Goal: Information Seeking & Learning: Learn about a topic

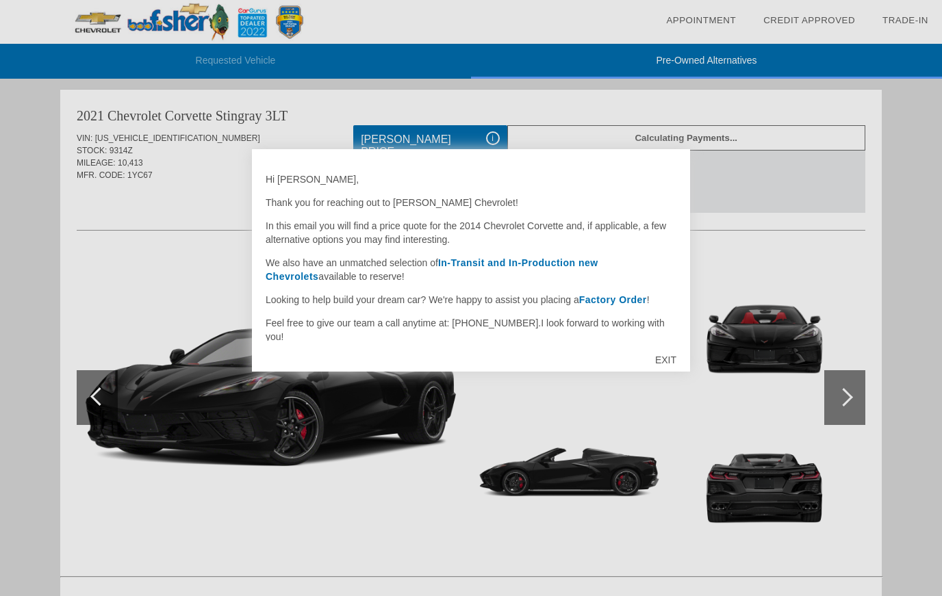
scroll to position [4, 0]
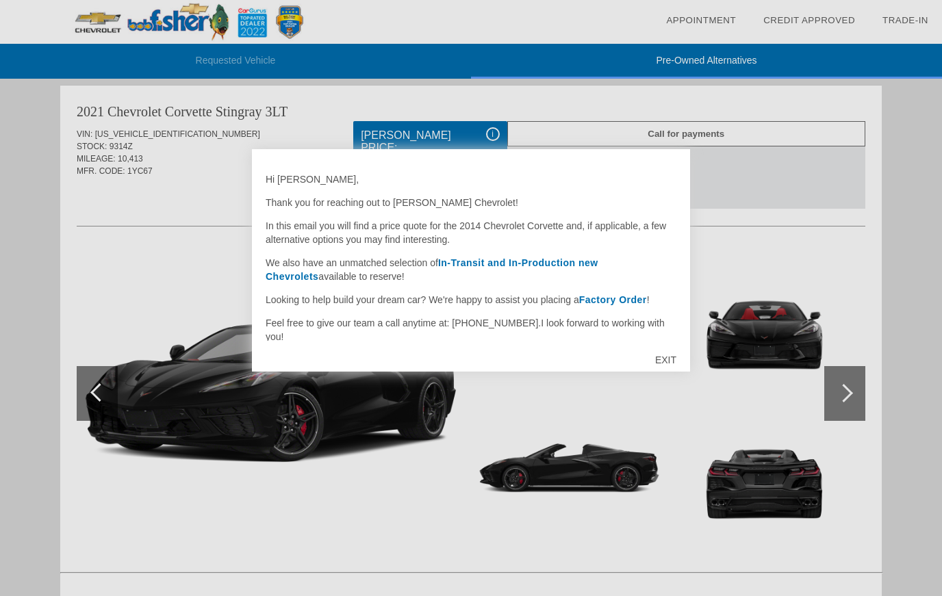
click at [668, 366] on div "EXIT" at bounding box center [666, 360] width 49 height 41
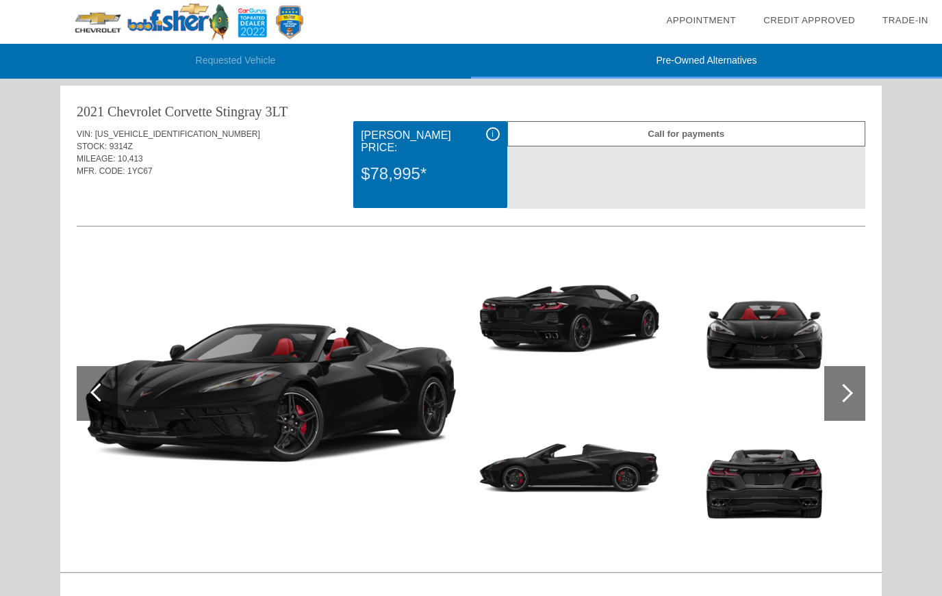
click at [358, 383] on img at bounding box center [271, 394] width 388 height 290
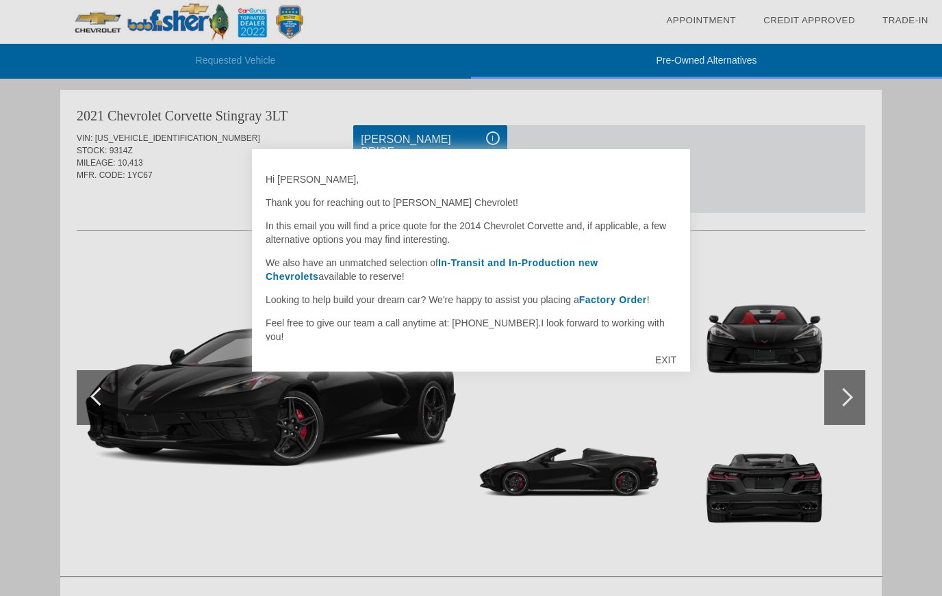
scroll to position [4, 0]
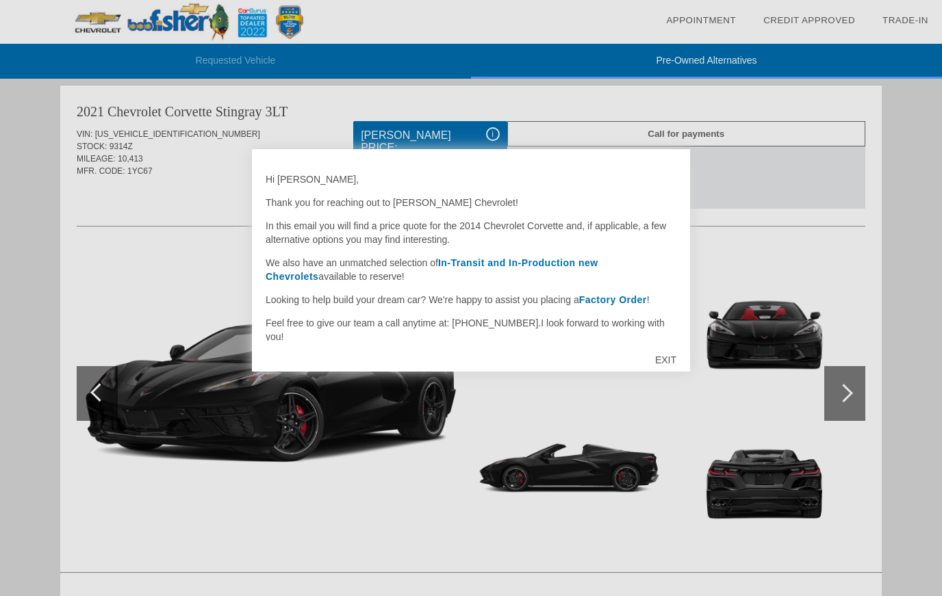
click at [675, 354] on div "EXIT" at bounding box center [666, 360] width 49 height 41
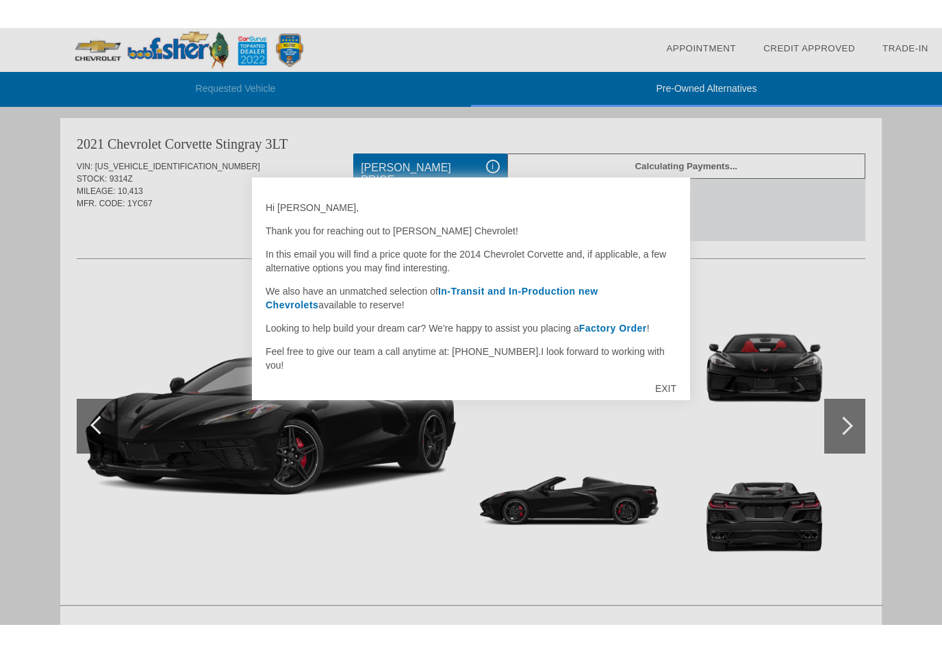
scroll to position [1122, 0]
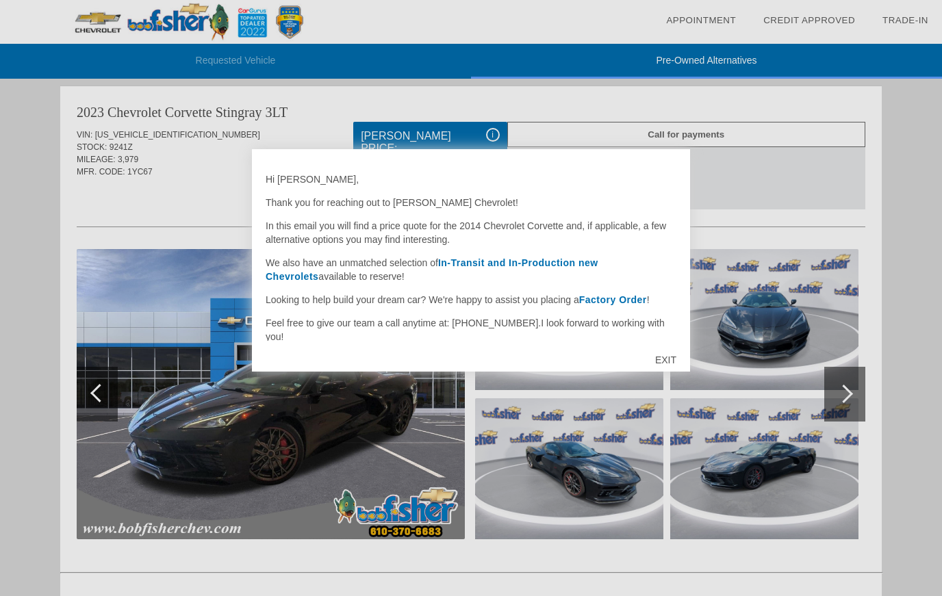
click at [673, 367] on div "EXIT" at bounding box center [666, 360] width 49 height 41
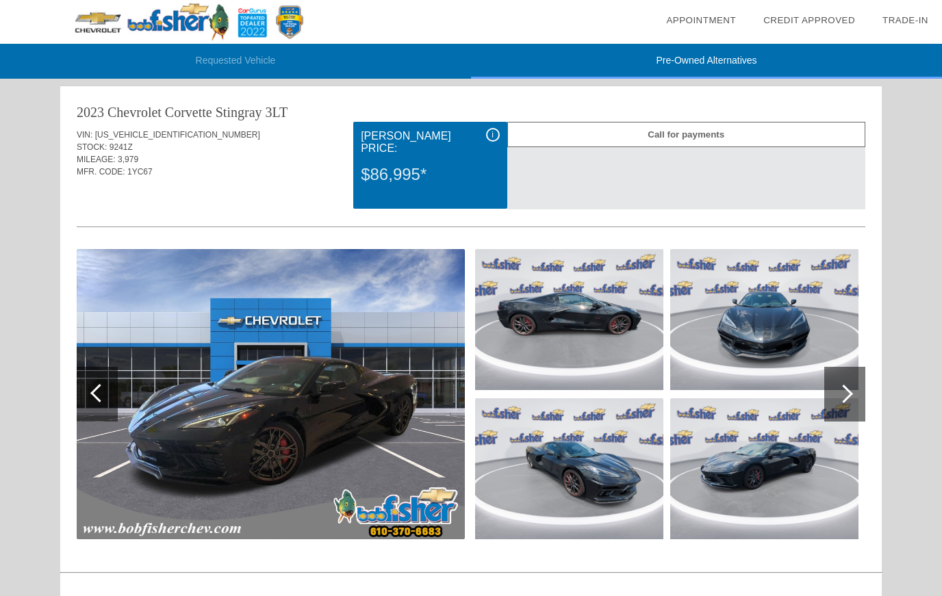
click at [598, 323] on img at bounding box center [569, 319] width 188 height 141
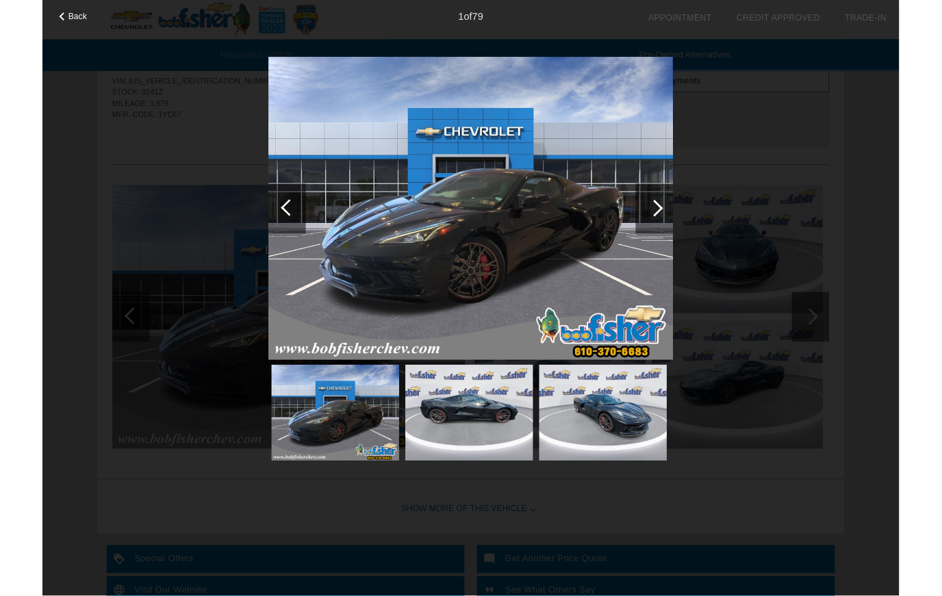
scroll to position [1167, 0]
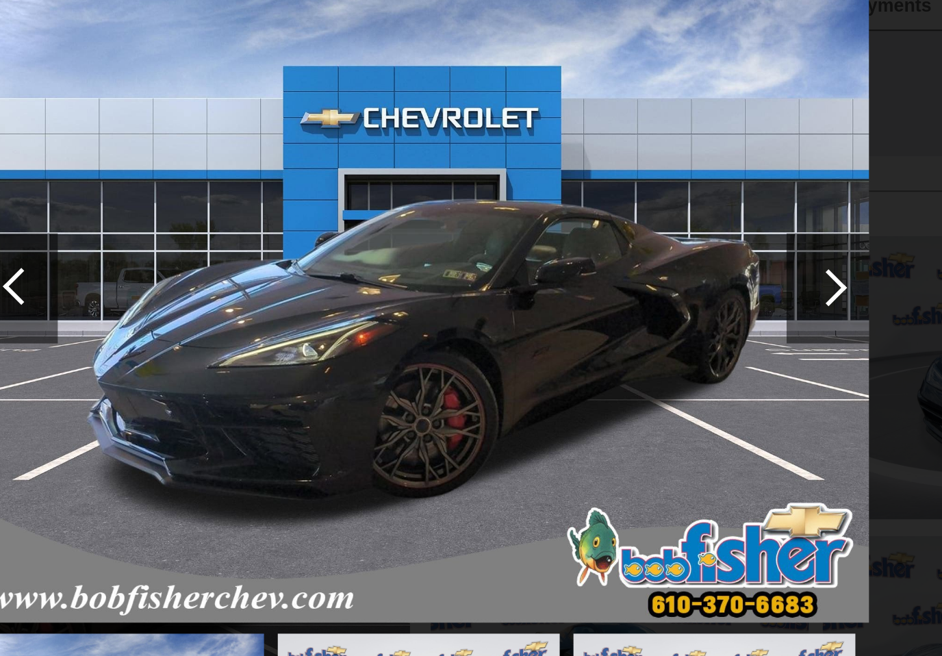
click at [664, 220] on div at bounding box center [673, 229] width 18 height 18
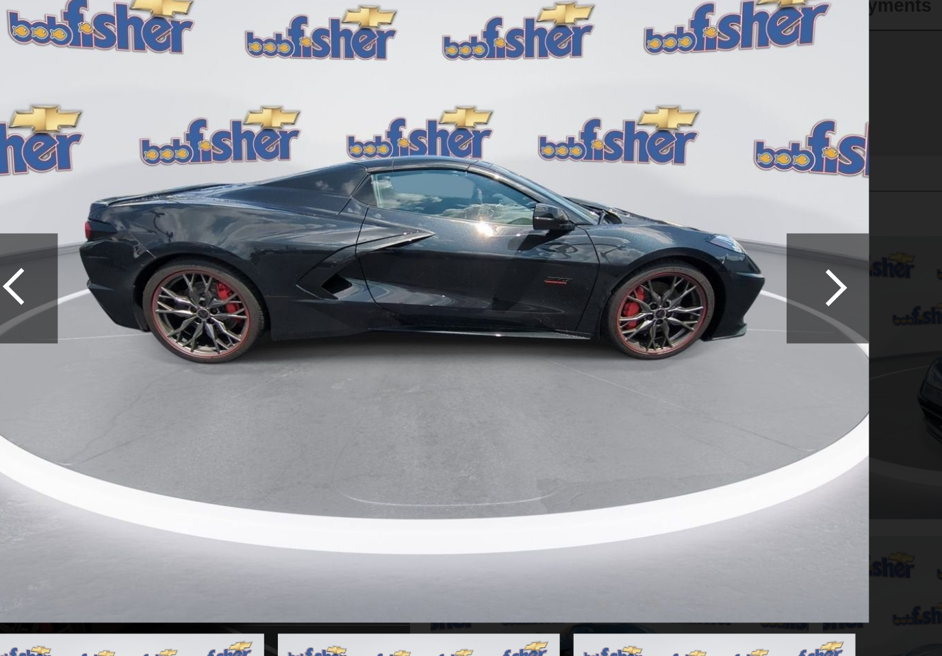
click at [653, 203] on div at bounding box center [673, 230] width 41 height 55
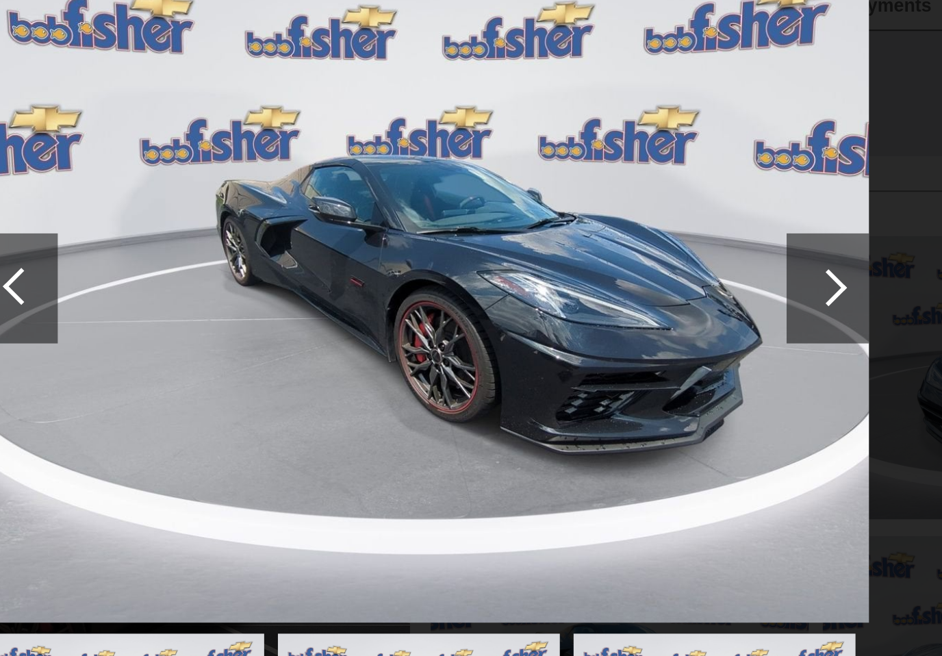
click at [664, 220] on div at bounding box center [673, 229] width 18 height 18
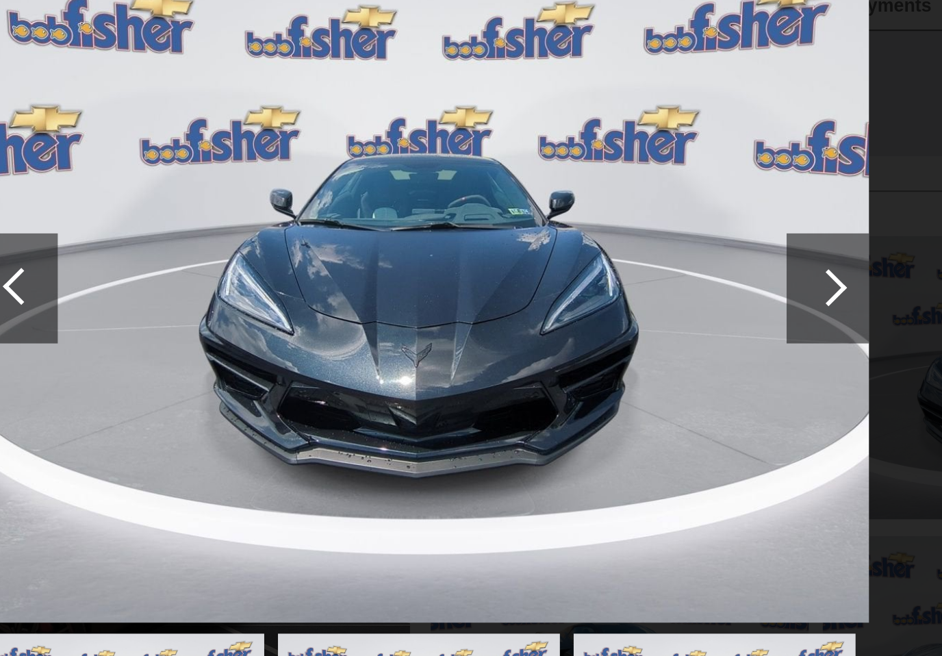
click at [653, 203] on div at bounding box center [673, 230] width 41 height 55
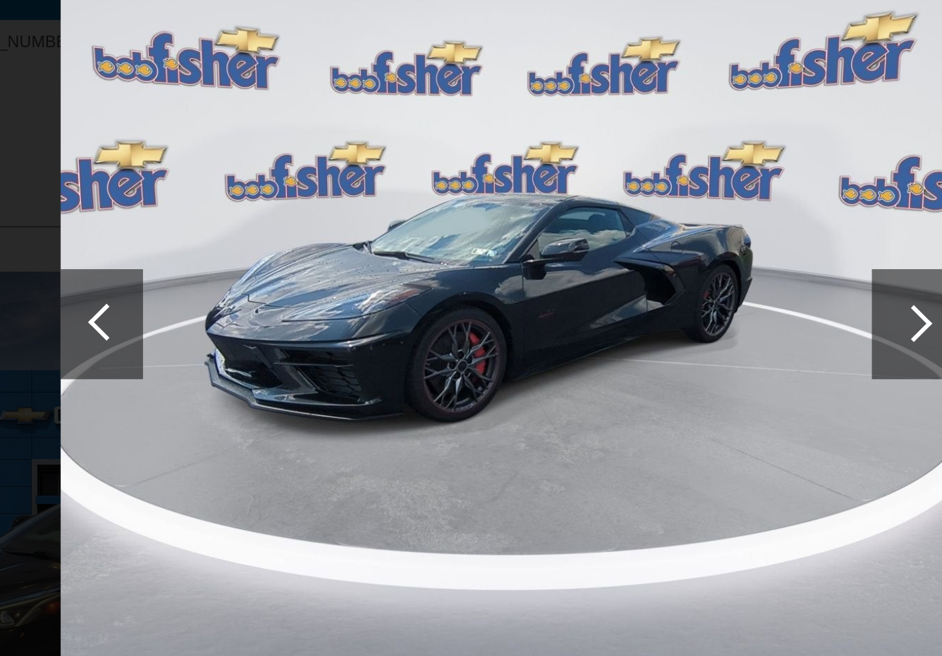
click at [653, 203] on div at bounding box center [673, 230] width 41 height 55
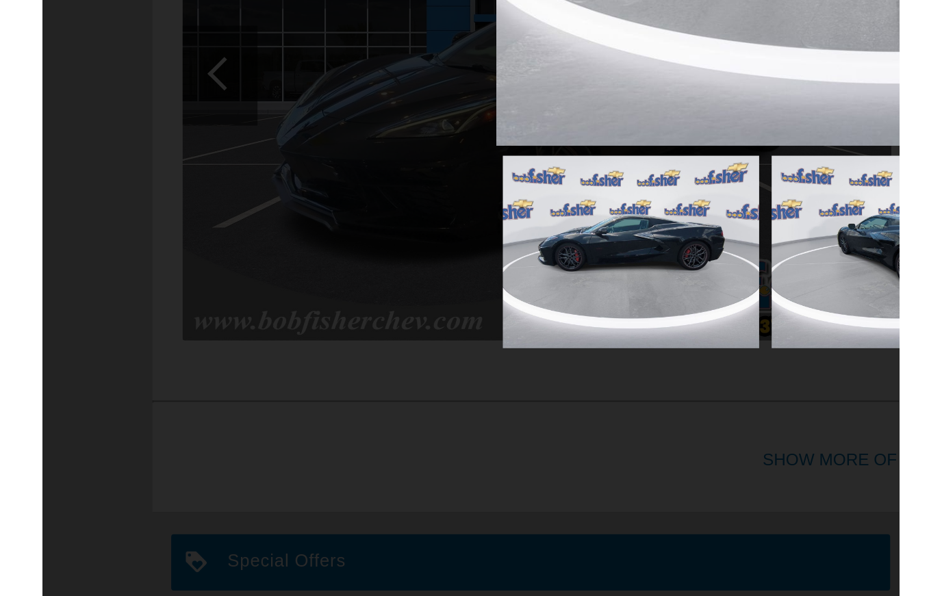
scroll to position [1205, 0]
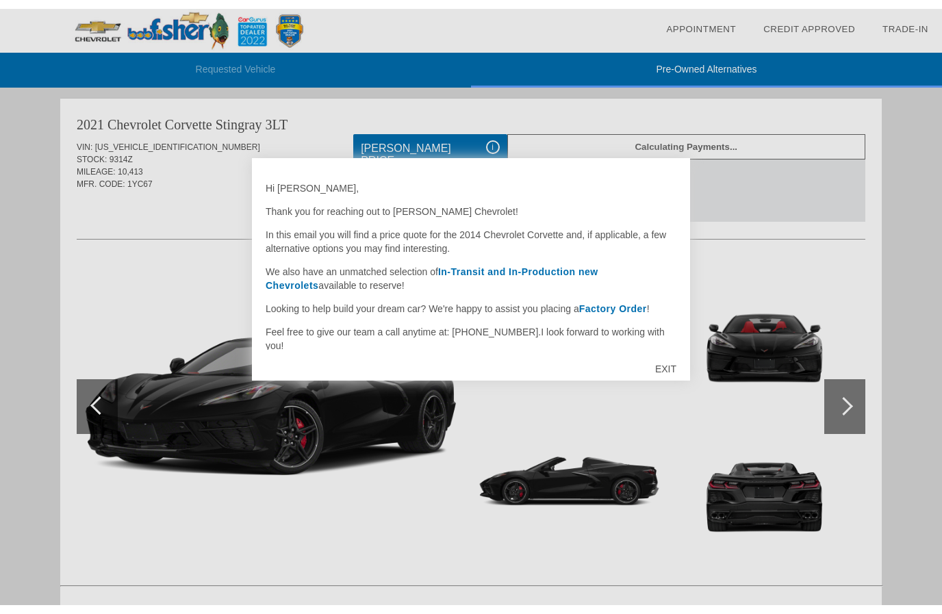
scroll to position [1122, 0]
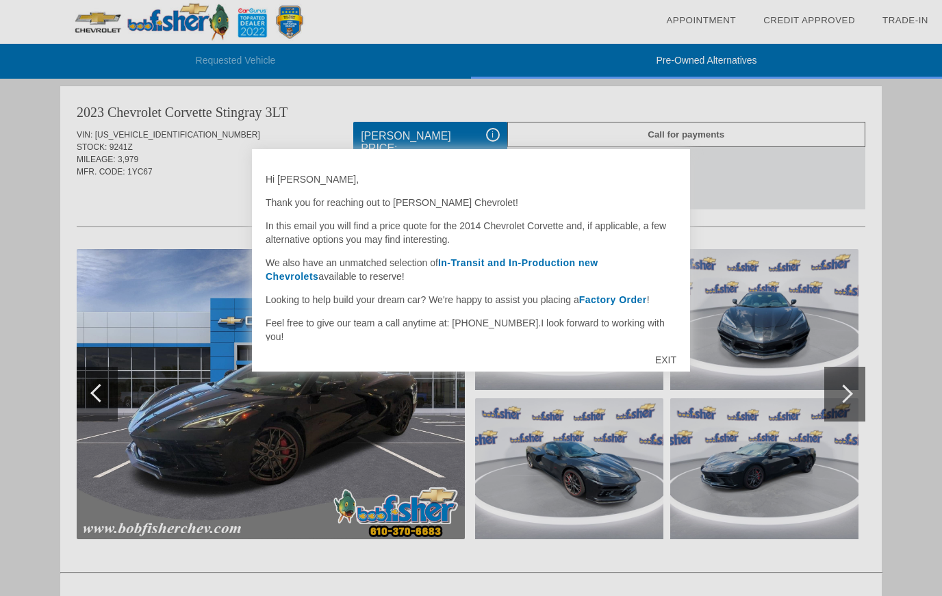
click at [681, 354] on div "EXIT" at bounding box center [666, 360] width 49 height 41
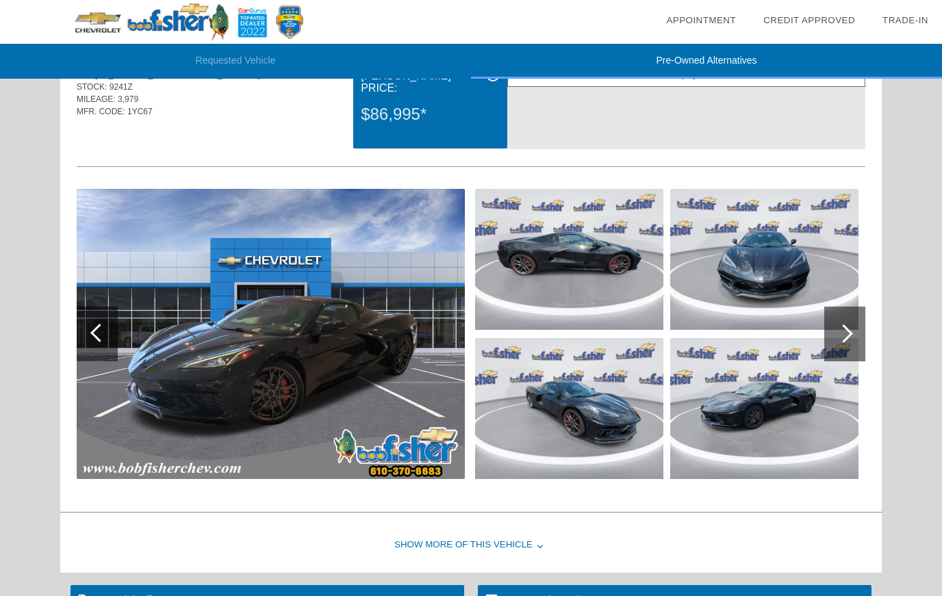
scroll to position [1180, 0]
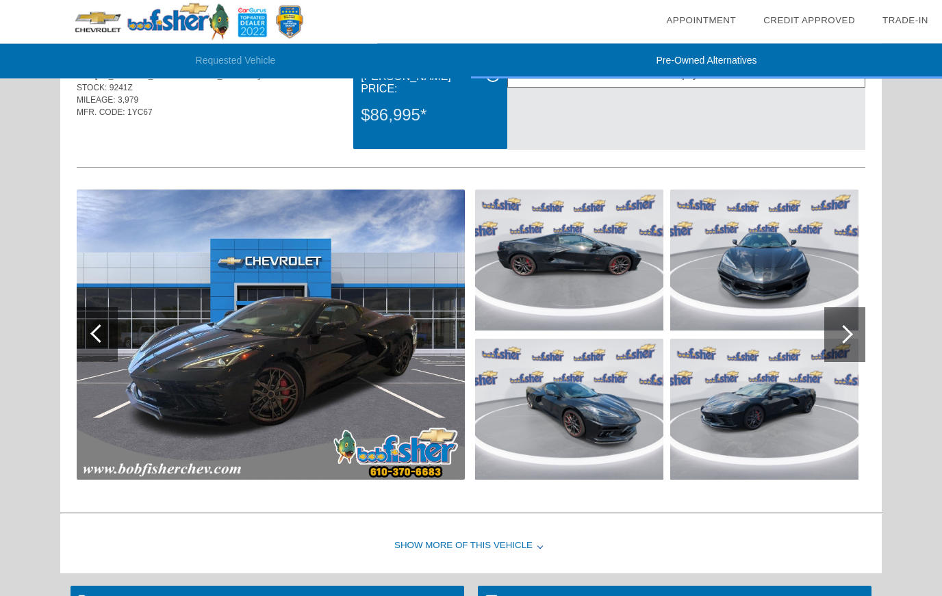
click at [353, 365] on img at bounding box center [271, 335] width 388 height 290
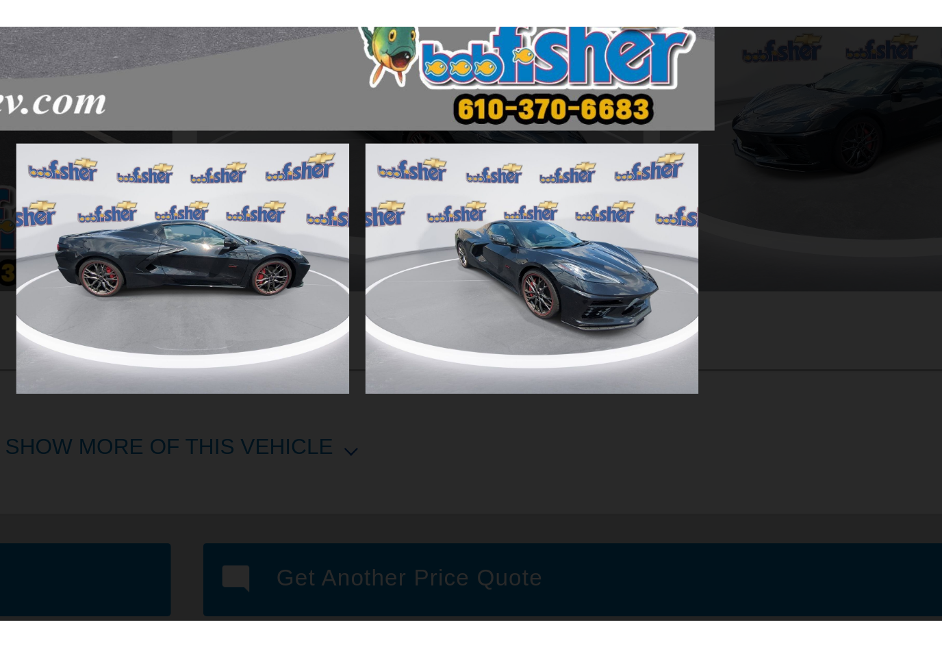
scroll to position [1203, 0]
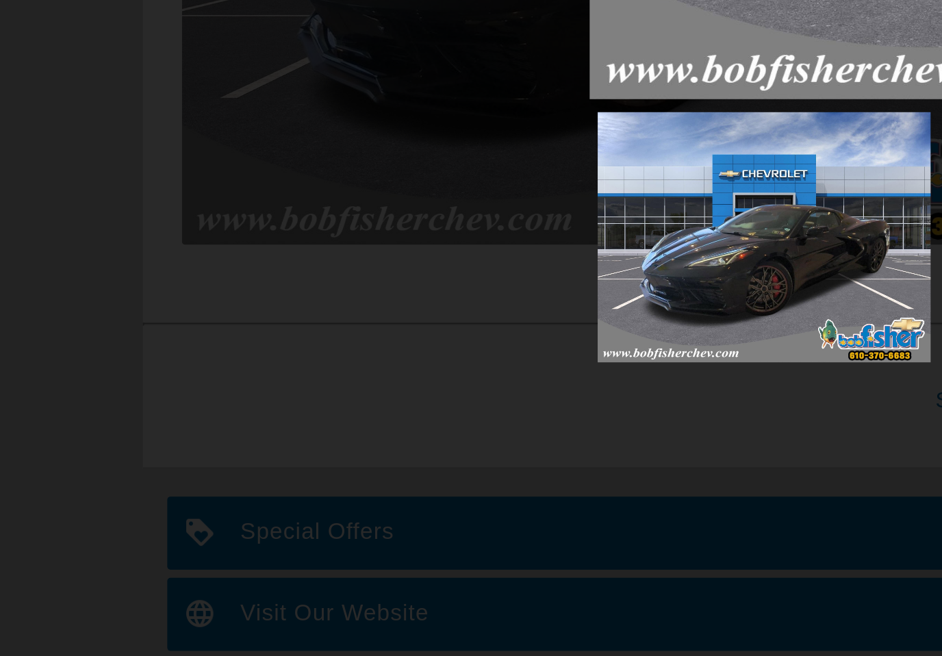
click at [245, 226] on div "Back 1 of 79" at bounding box center [471, 328] width 942 height 656
